Goal: Find specific page/section: Find specific page/section

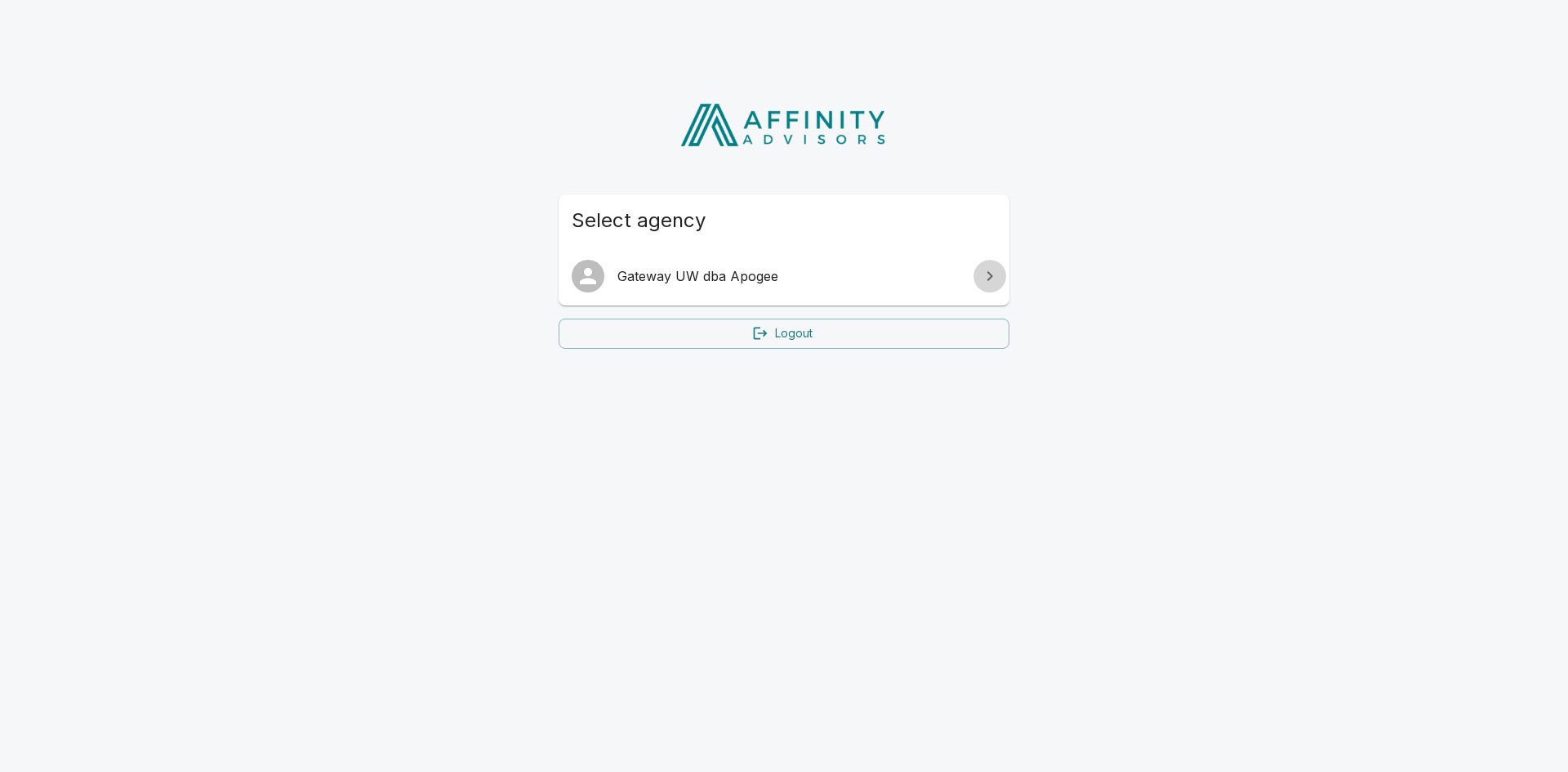
click at [991, 276] on icon at bounding box center [989, 276] width 20 height 20
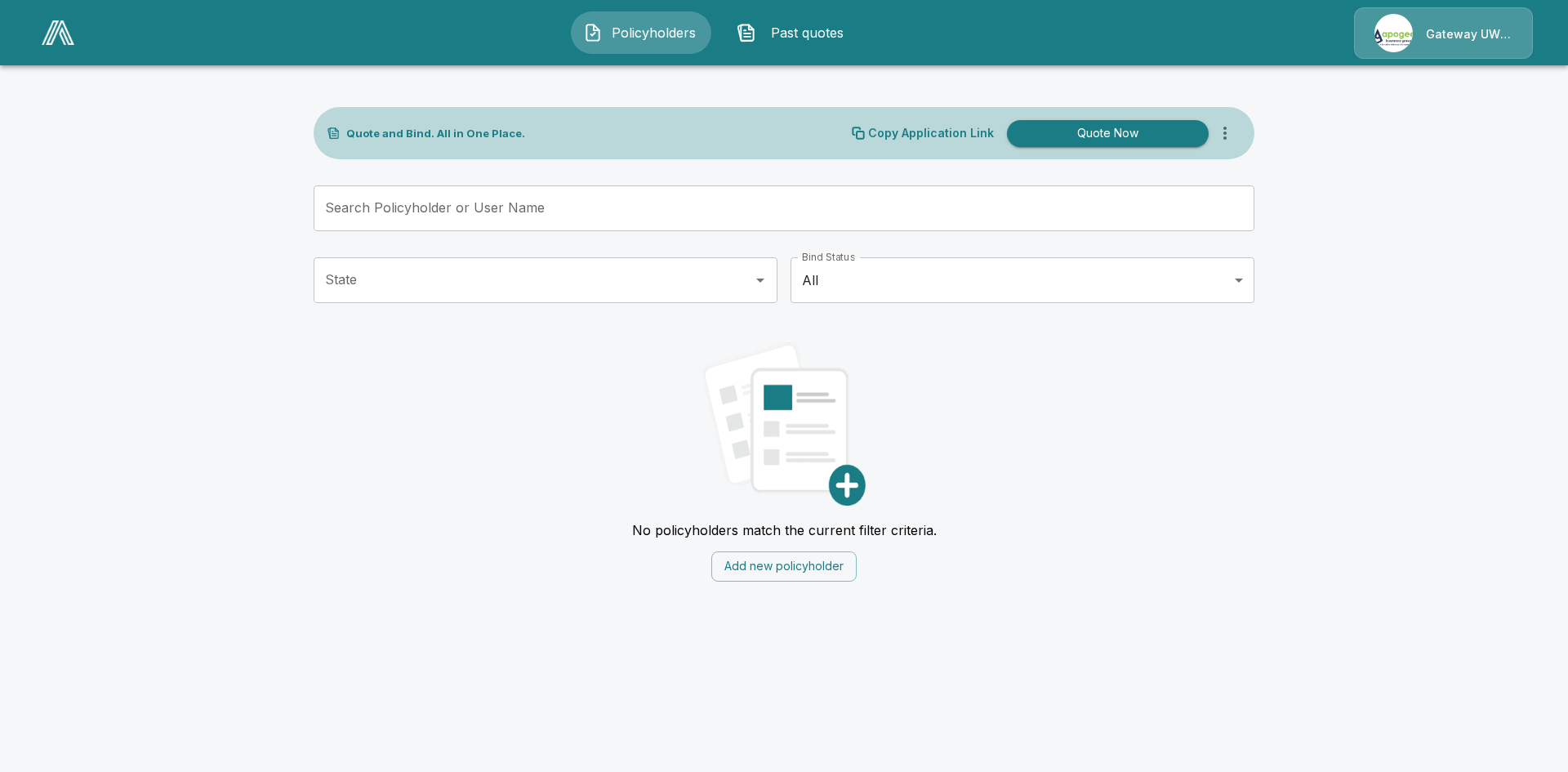
click at [1242, 281] on body "Policyholders Past quotes Gateway UW dba Apogee Quote and Bind. All in One Plac…" at bounding box center [784, 300] width 1568 height 601
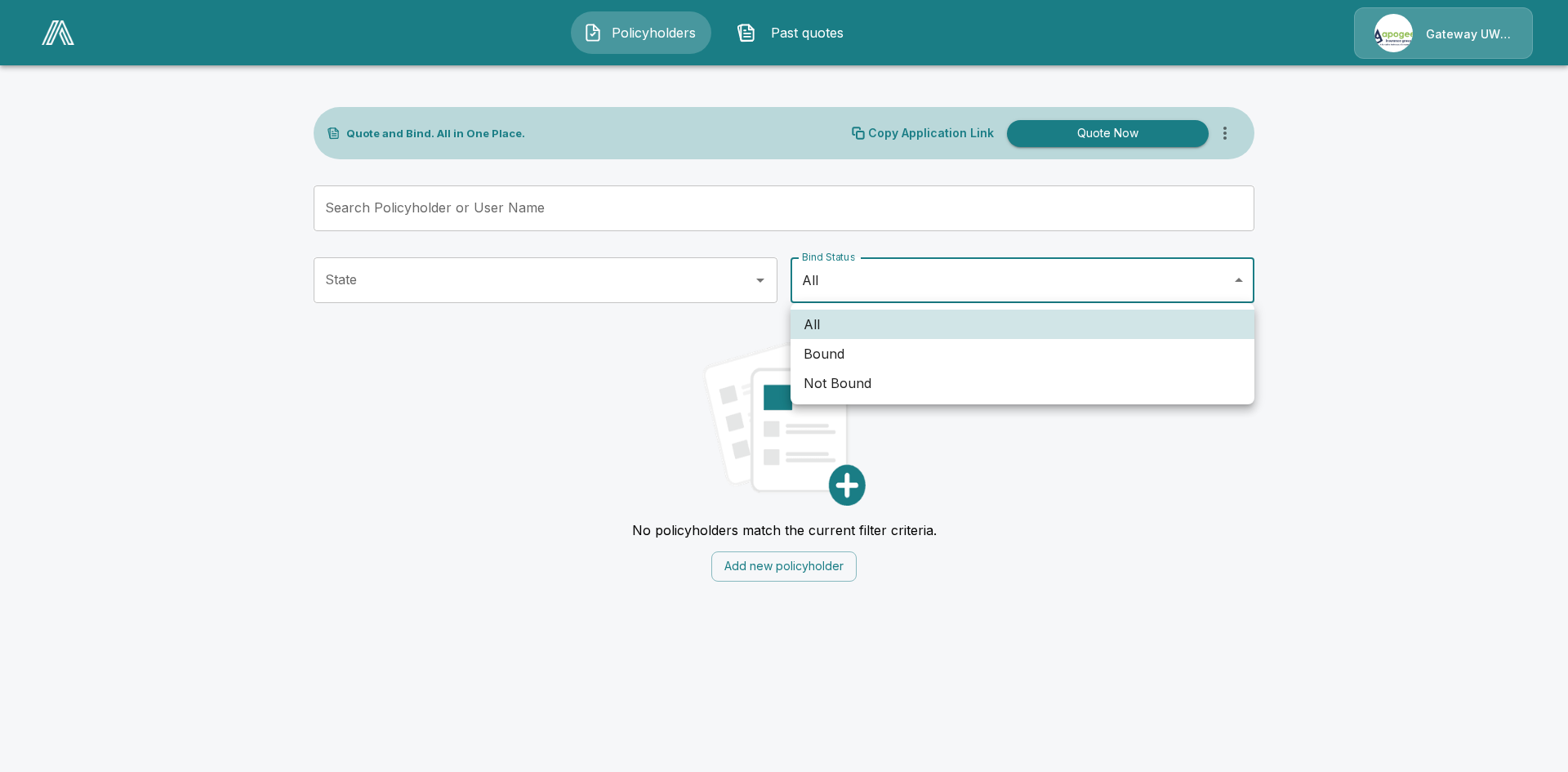
click at [1287, 265] on div at bounding box center [784, 386] width 1568 height 772
